Goal: Task Accomplishment & Management: Use online tool/utility

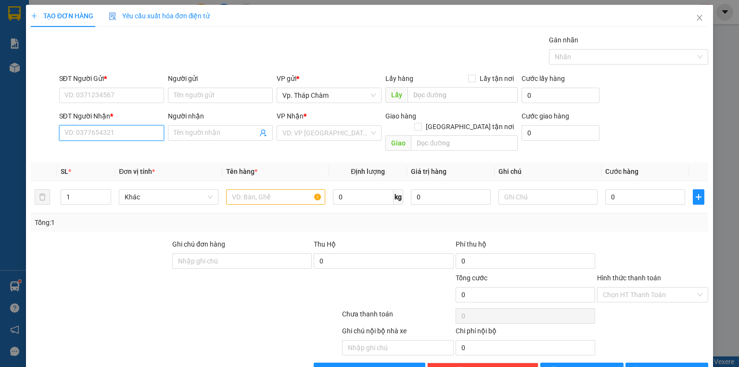
click at [136, 135] on input "SĐT Người Nhận *" at bounding box center [111, 132] width 105 height 15
type input "0933598166"
click at [201, 139] on span at bounding box center [220, 132] width 105 height 15
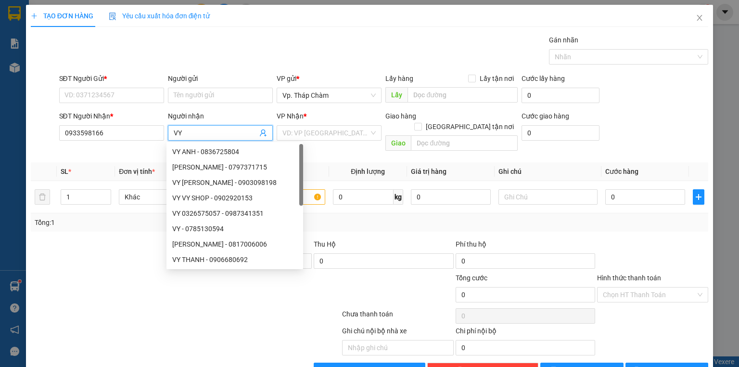
type input "V"
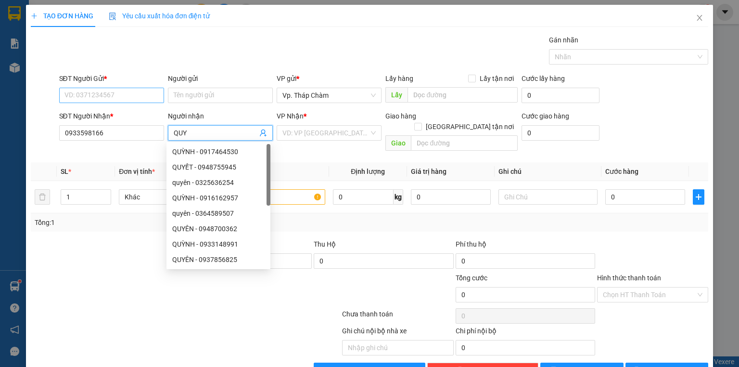
type input "QUY"
click at [131, 99] on input "SĐT Người Gửi *" at bounding box center [111, 95] width 105 height 15
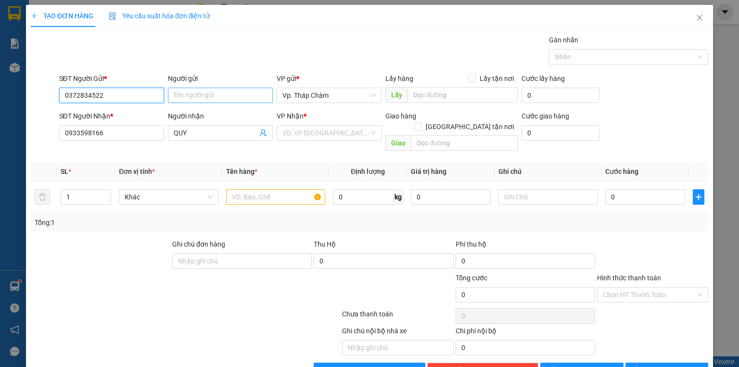
type input "0372834522"
click at [195, 100] on input "Người gửi" at bounding box center [220, 95] width 105 height 15
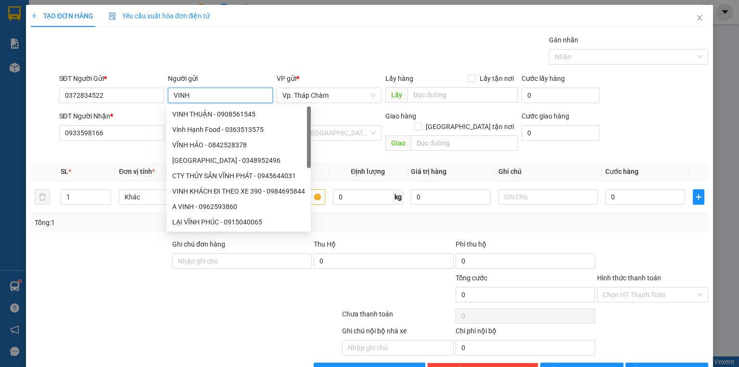
type input "VINH"
click at [338, 140] on div "VP Nhận * VD: VP [GEOGRAPHIC_DATA]" at bounding box center [329, 128] width 105 height 34
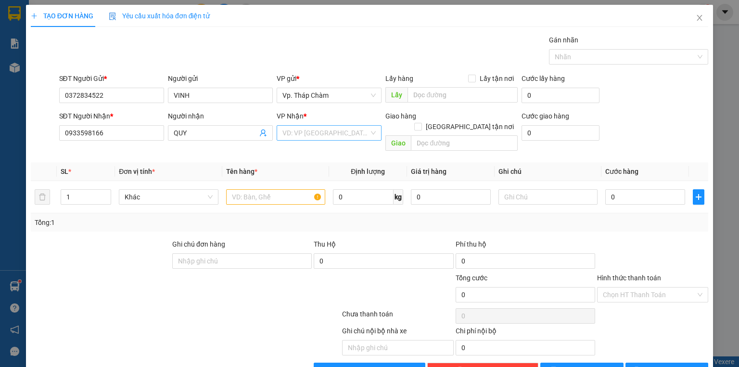
click at [332, 127] on input "search" at bounding box center [325, 133] width 87 height 14
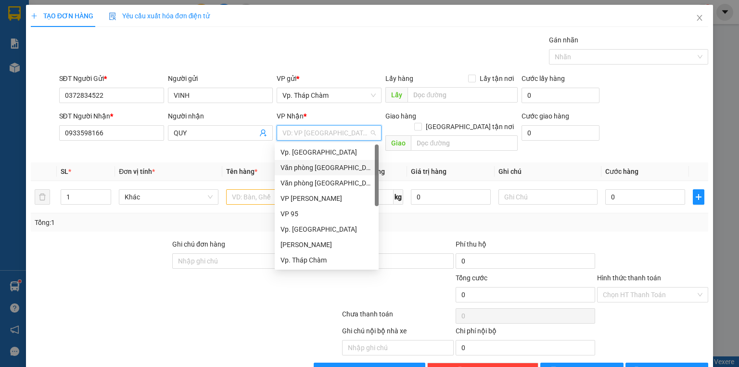
click at [323, 162] on div "Văn phòng [GEOGRAPHIC_DATA]" at bounding box center [327, 167] width 104 height 15
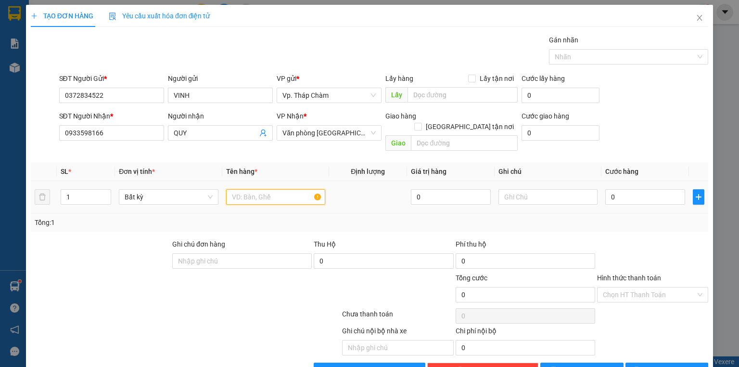
click at [254, 189] on input "text" at bounding box center [275, 196] width 99 height 15
type input "T"
type input "XÔP VÀNG LÒ ĐẤT SÉT"
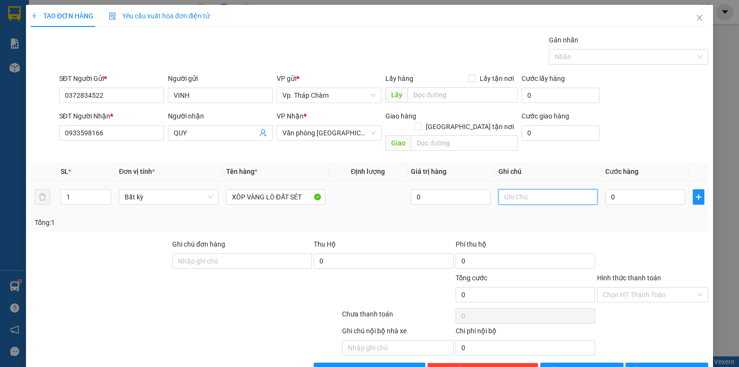
click at [513, 189] on input "text" at bounding box center [547, 196] width 99 height 15
type input "NHẸ TAY DÙM E / ĐỔ BỂ KO CHỊU TRÁCH NHIỆM"
click at [616, 189] on input "0" at bounding box center [645, 196] width 80 height 15
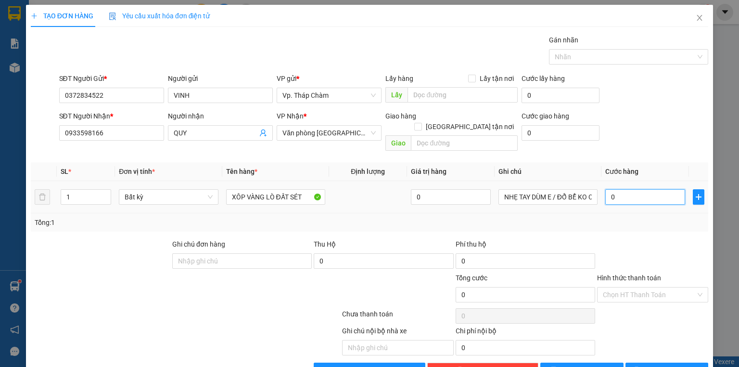
type input "1"
type input "15"
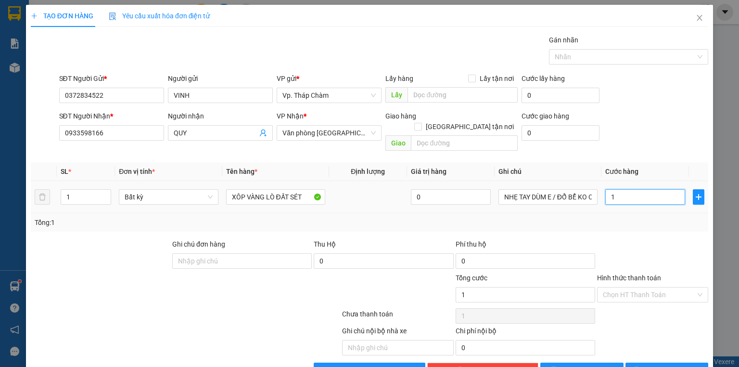
type input "15"
type input "150"
type input "150.000"
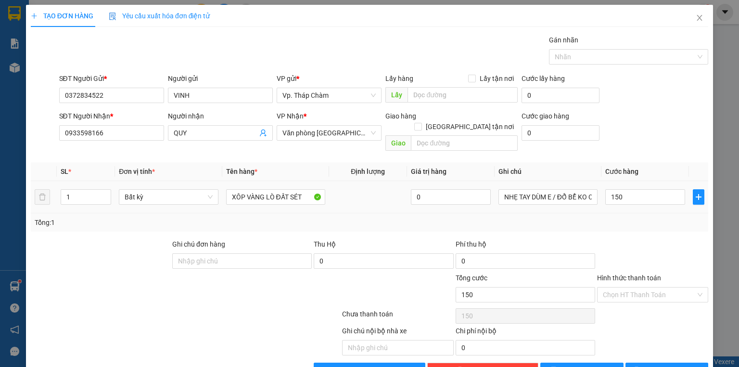
type input "150.000"
click at [645, 242] on div at bounding box center [652, 256] width 113 height 34
click at [670, 365] on span "[PERSON_NAME] và In" at bounding box center [677, 370] width 67 height 11
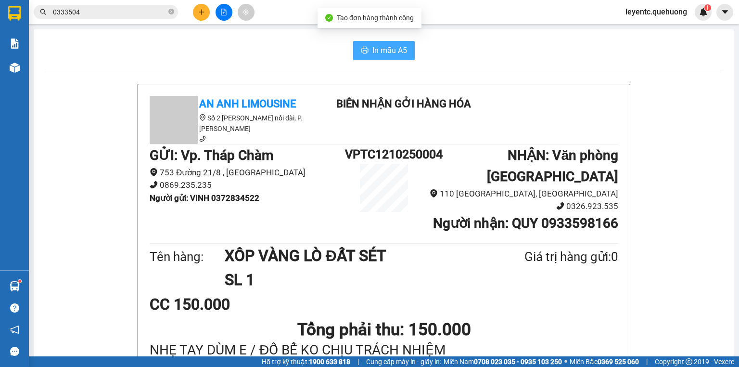
click at [372, 53] on span "In mẫu A5" at bounding box center [389, 50] width 35 height 12
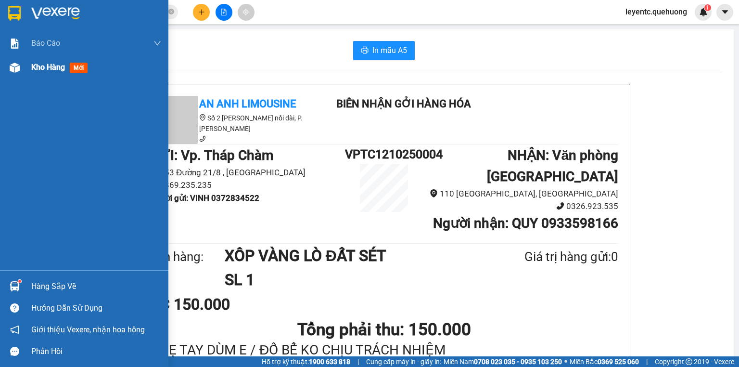
click at [14, 66] on img at bounding box center [15, 68] width 10 height 10
click at [52, 61] on div "Kho hàng mới" at bounding box center [61, 67] width 60 height 12
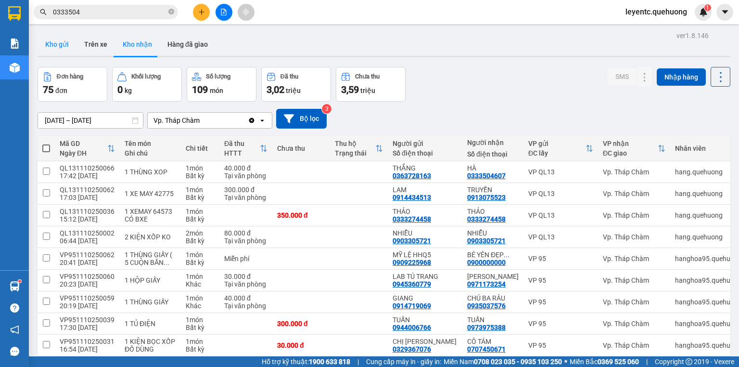
click at [56, 47] on button "Kho gửi" at bounding box center [57, 44] width 39 height 23
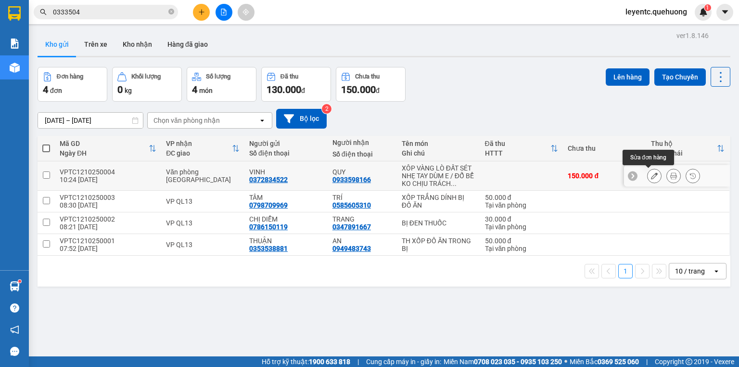
click at [647, 174] on button at bounding box center [653, 175] width 13 height 17
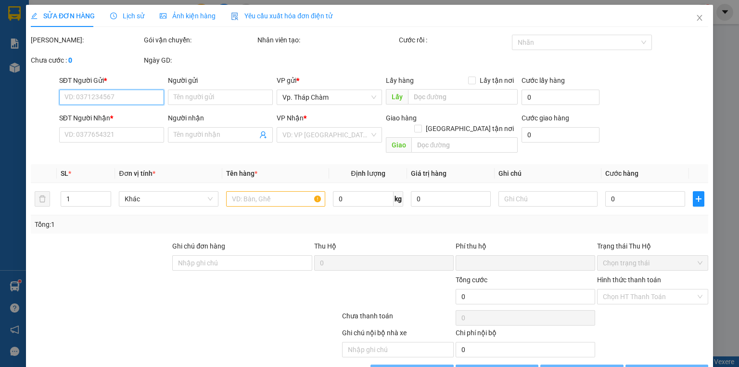
type input "0372834522"
type input "VINH"
type input "0933598166"
type input "QUY"
type input "0"
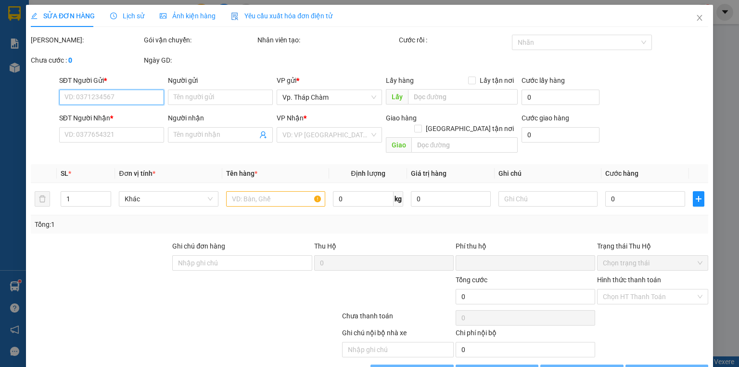
type input "150.000"
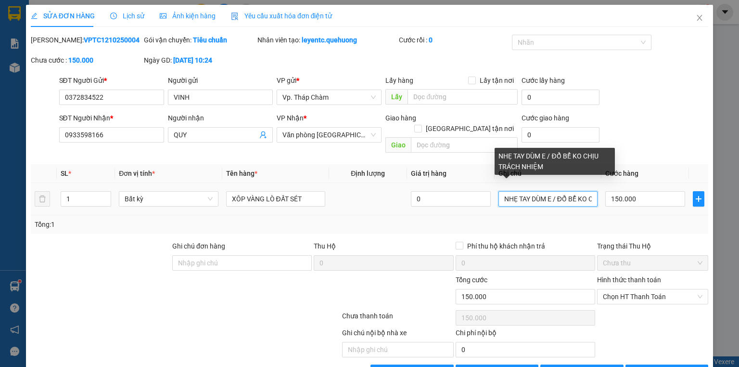
click at [553, 191] on input "NHẸ TAY DÙM E / ĐỔ BỂ KO CHỊU TRÁCH NHIỆM" at bounding box center [547, 198] width 99 height 15
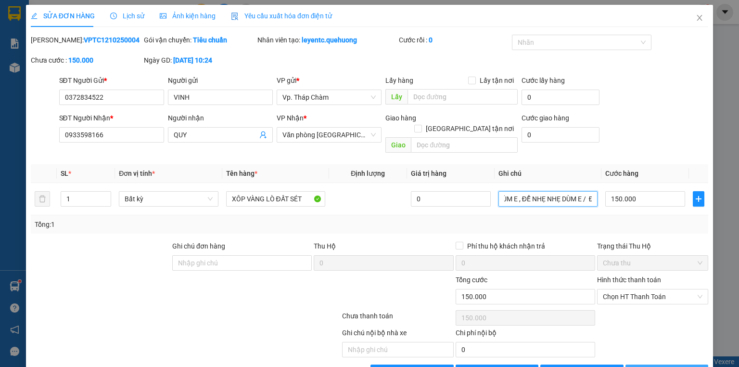
type input "NHẸ TAY DÙM E , ĐỂ NHẸ NHẸ DÙM E / ĐỔ BỂ KO CHỊU TRÁCH NHIỆM"
click at [662, 366] on span "[PERSON_NAME] và In" at bounding box center [677, 372] width 67 height 11
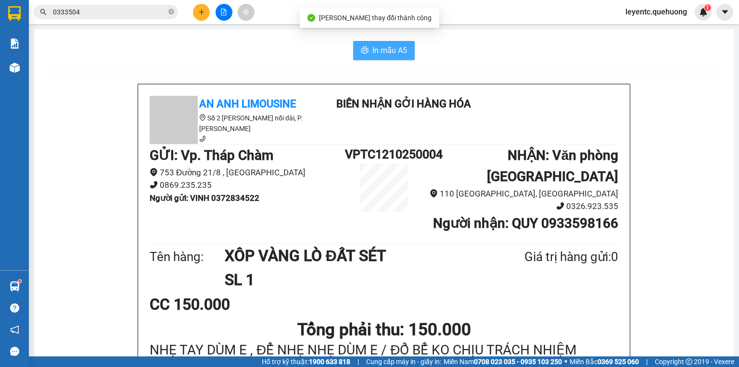
click at [375, 50] on span "In mẫu A5" at bounding box center [389, 50] width 35 height 12
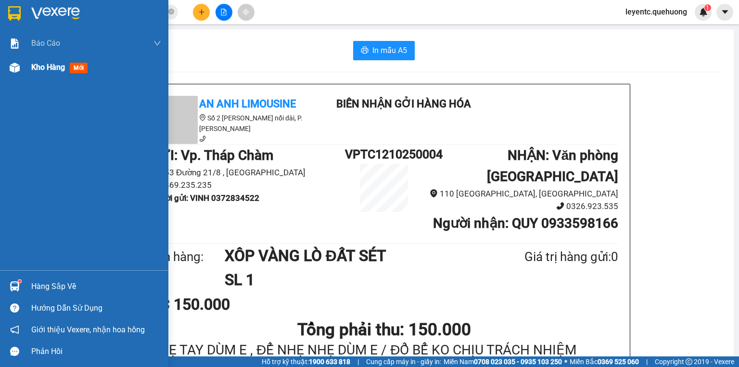
click at [13, 68] on img at bounding box center [15, 68] width 10 height 10
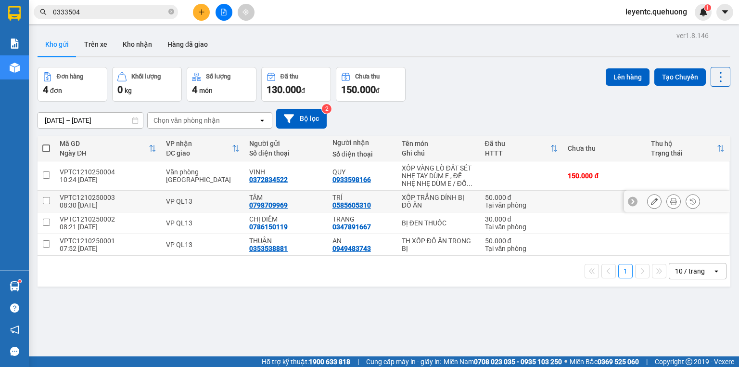
click at [43, 201] on input "checkbox" at bounding box center [46, 200] width 7 height 7
checkbox input "true"
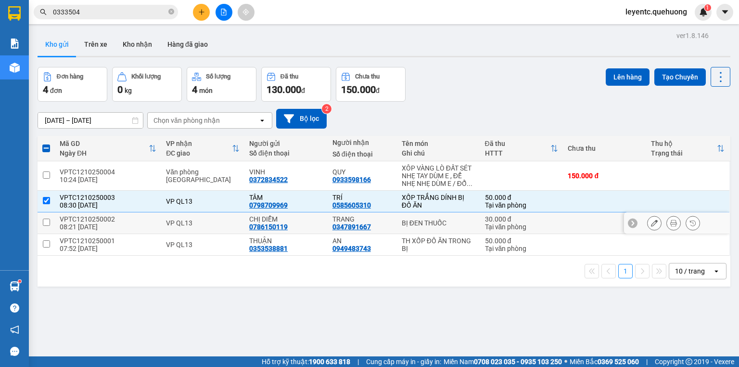
click at [46, 215] on td at bounding box center [46, 223] width 17 height 22
checkbox input "true"
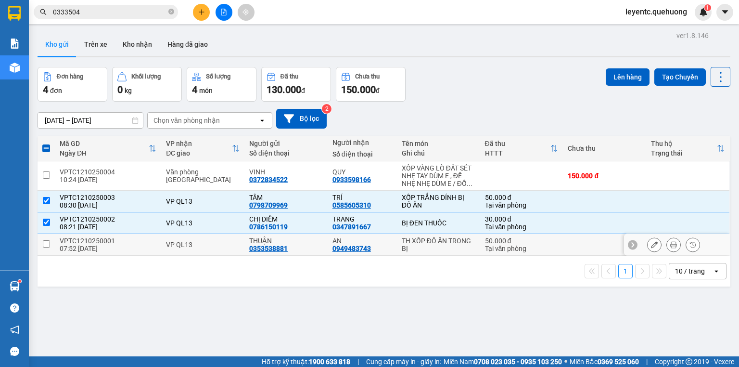
click at [46, 239] on td at bounding box center [46, 245] width 17 height 22
checkbox input "true"
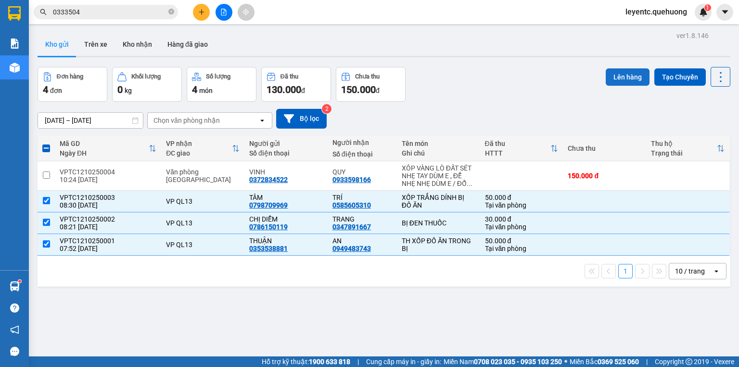
click at [619, 73] on button "Lên hàng" at bounding box center [628, 76] width 44 height 17
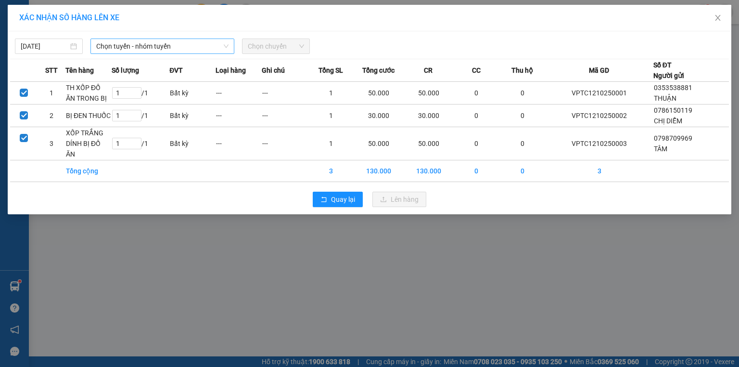
click at [187, 47] on span "Chọn tuyến - nhóm tuyến" at bounding box center [162, 46] width 132 height 14
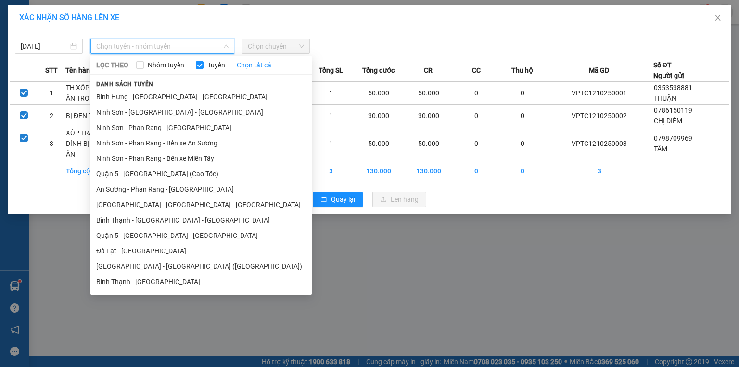
scroll to position [167, 0]
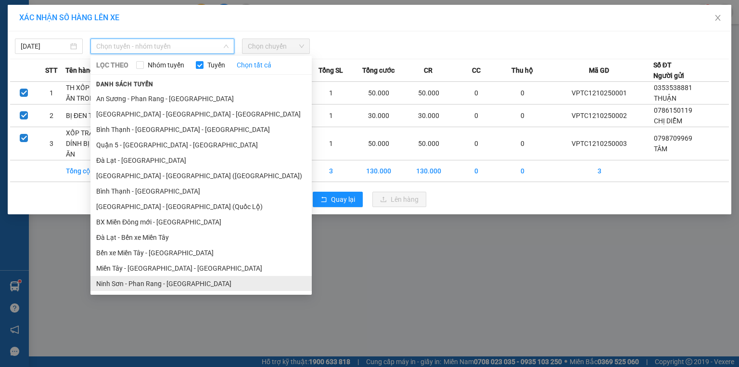
click at [144, 283] on li "Ninh Sơn - Phan Rang - [GEOGRAPHIC_DATA]" at bounding box center [200, 283] width 221 height 15
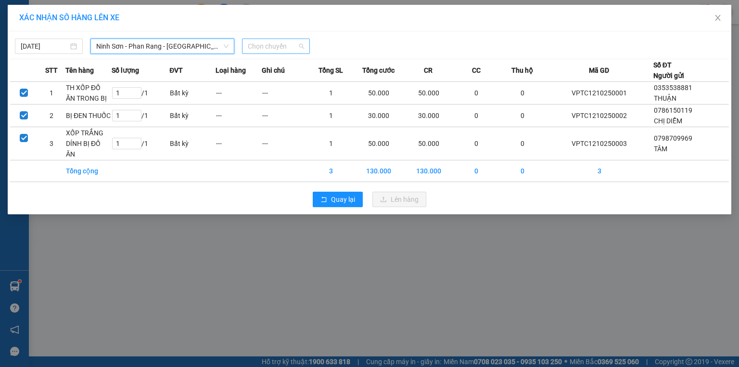
click at [295, 48] on span "Chọn chuyến" at bounding box center [276, 46] width 56 height 14
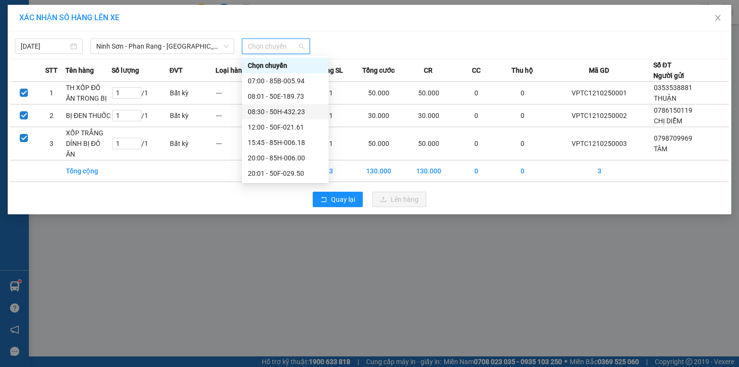
click at [283, 113] on div "08:30 - 50H-432.23" at bounding box center [285, 111] width 75 height 11
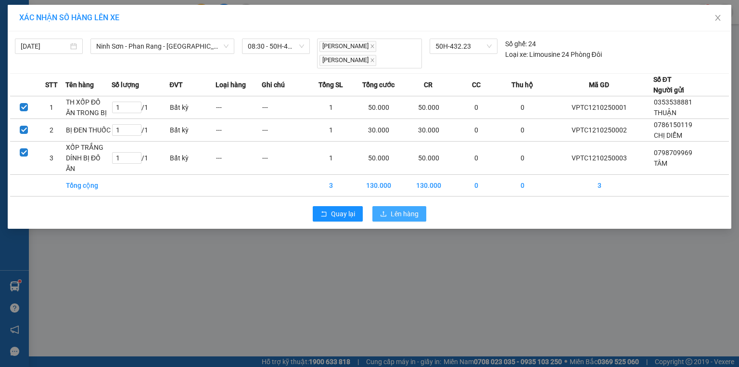
click at [396, 214] on span "Lên hàng" at bounding box center [405, 213] width 28 height 11
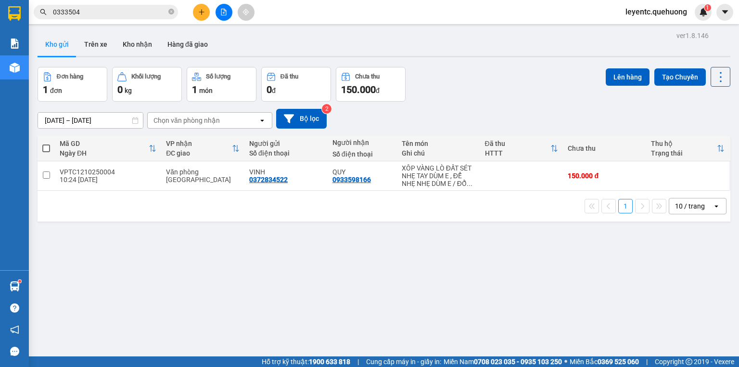
click at [702, 208] on div "10 / trang" at bounding box center [690, 205] width 43 height 15
click at [700, 296] on span "80 / trang" at bounding box center [685, 295] width 31 height 10
click at [171, 13] on icon "close-circle" at bounding box center [171, 12] width 6 height 6
click at [158, 13] on input "text" at bounding box center [110, 12] width 114 height 11
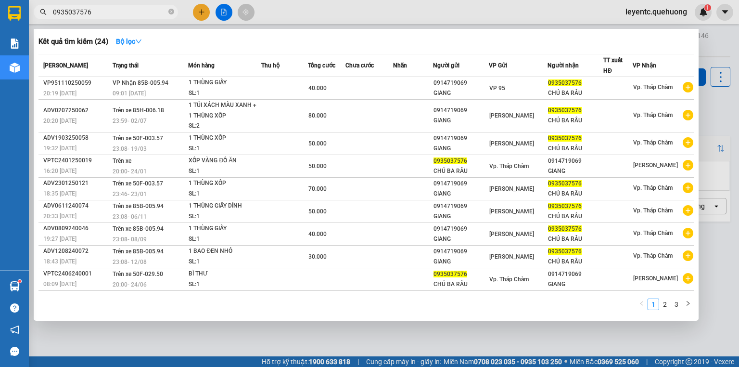
type input "0935037576"
click at [170, 12] on icon "close-circle" at bounding box center [171, 12] width 6 height 6
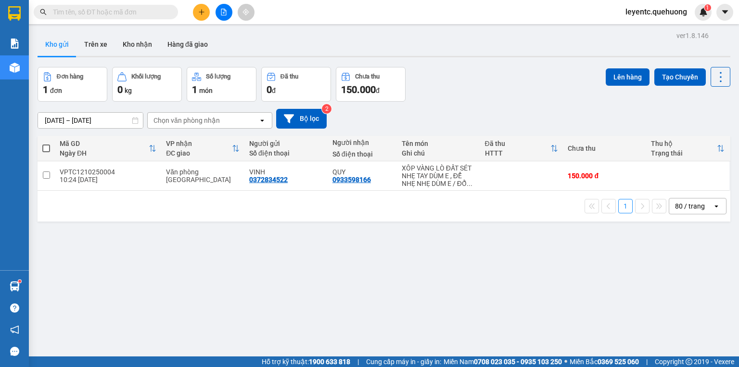
click at [138, 13] on input "text" at bounding box center [110, 12] width 114 height 11
click at [158, 13] on input "text" at bounding box center [110, 12] width 114 height 11
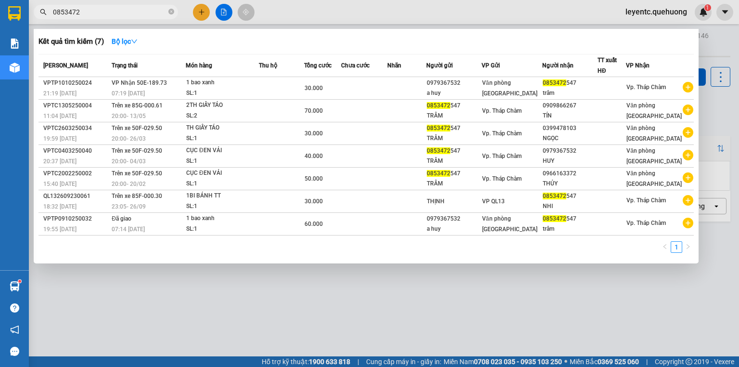
type input "0853472"
